Goal: Go to known website: Access a specific website the user already knows

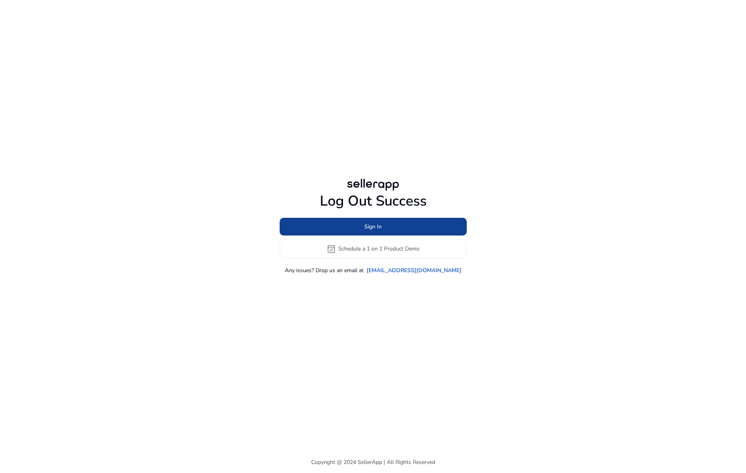
click at [393, 228] on span at bounding box center [373, 226] width 187 height 19
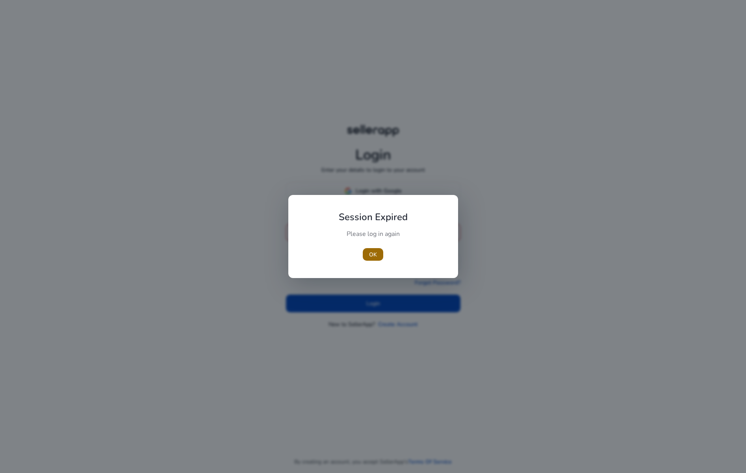
click at [368, 253] on span "button" at bounding box center [373, 254] width 20 height 19
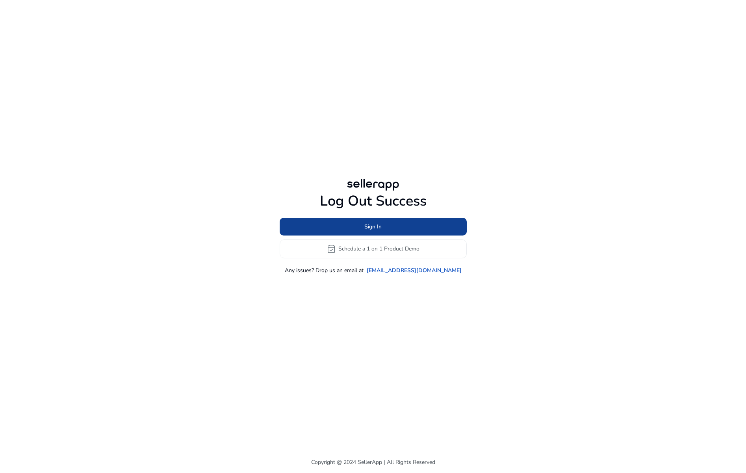
click at [404, 228] on span at bounding box center [373, 226] width 187 height 19
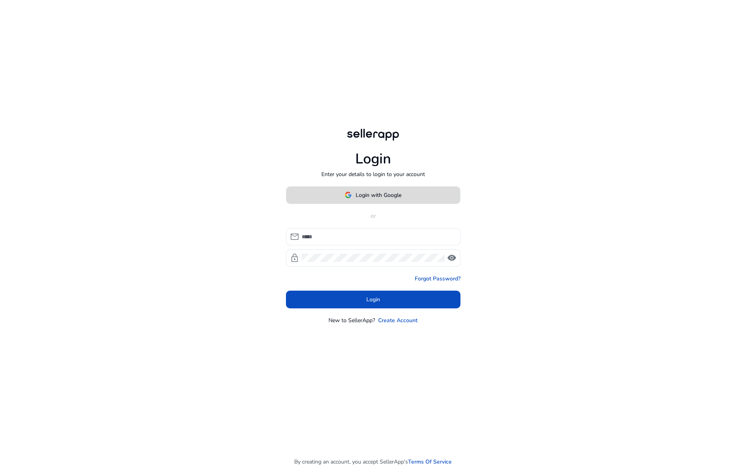
click at [378, 197] on span "Login with Google" at bounding box center [379, 195] width 46 height 8
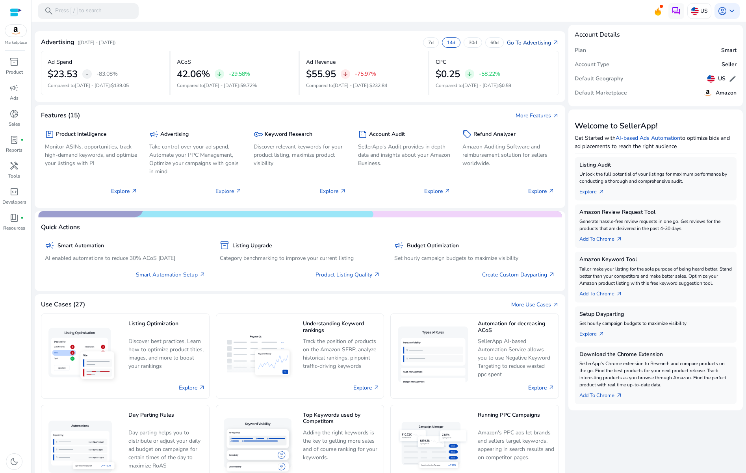
click at [533, 43] on link "Go To Advertising arrow_outward" at bounding box center [533, 43] width 52 height 8
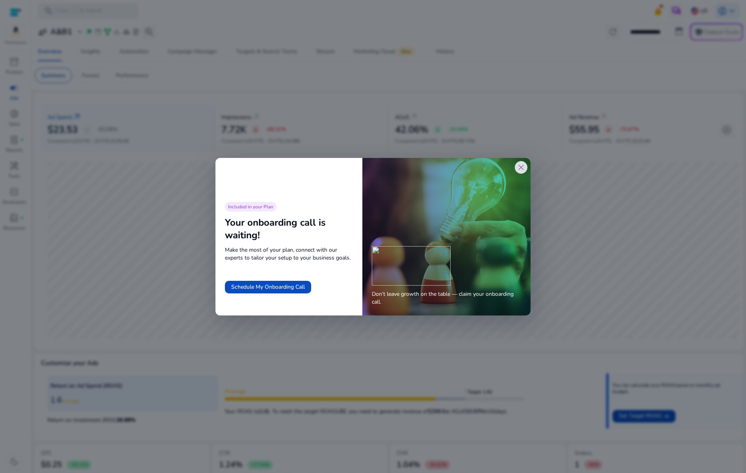
click at [521, 170] on span "close" at bounding box center [520, 167] width 9 height 9
